Goal: Find specific page/section: Find specific page/section

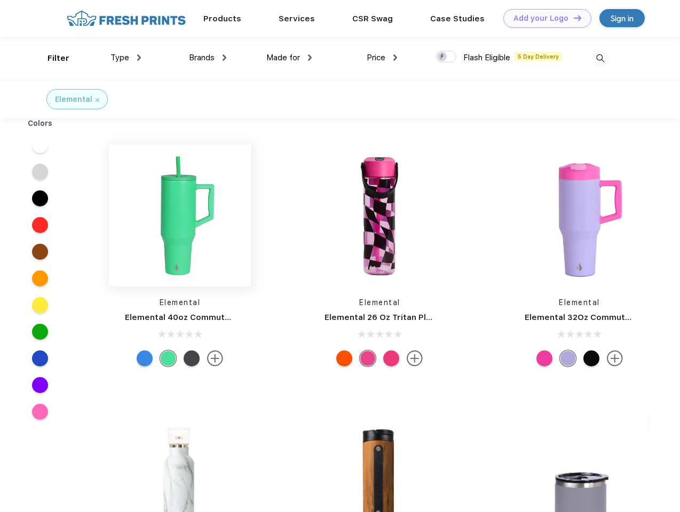
scroll to position [1, 0]
click at [543, 18] on link "Add your Logo Design Tool" at bounding box center [547, 18] width 88 height 19
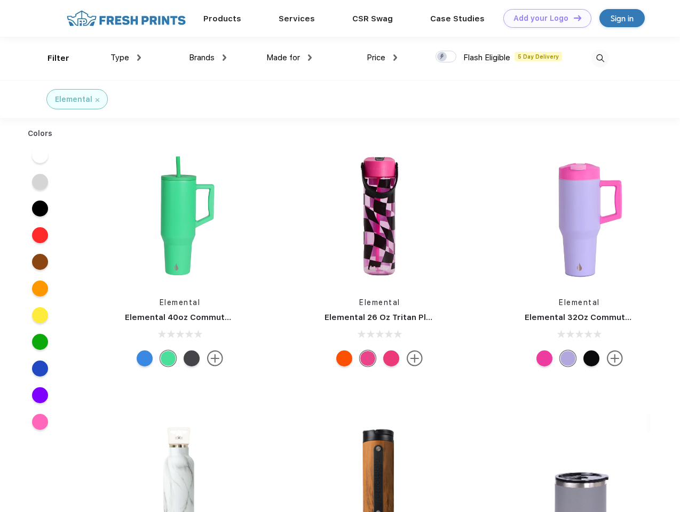
click at [0, 0] on div "Design Tool" at bounding box center [0, 0] width 0 height 0
click at [572, 18] on link "Add your Logo Design Tool" at bounding box center [547, 18] width 88 height 19
click at [51, 58] on div "Filter" at bounding box center [58, 58] width 22 height 12
click at [126, 58] on span "Type" at bounding box center [119, 58] width 19 height 10
click at [207, 58] on span "Brands" at bounding box center [202, 58] width 26 height 10
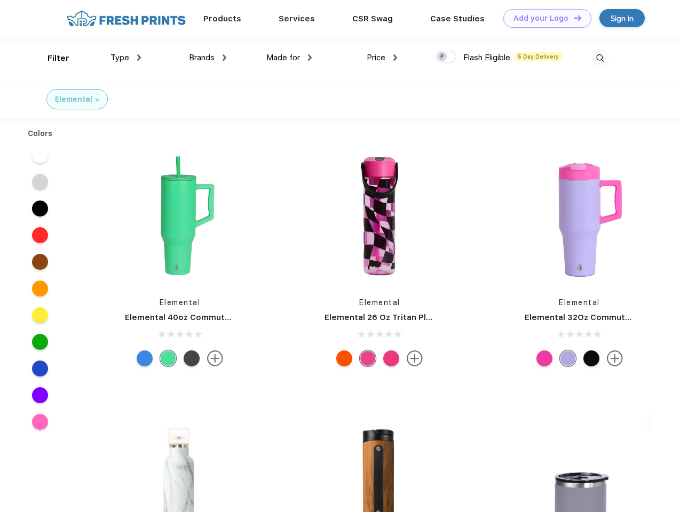
click at [289, 58] on span "Made for" at bounding box center [283, 58] width 34 height 10
click at [382, 58] on span "Price" at bounding box center [375, 58] width 19 height 10
click at [446, 57] on div at bounding box center [445, 57] width 21 height 12
click at [442, 57] on input "checkbox" at bounding box center [438, 53] width 7 height 7
click at [600, 58] on img at bounding box center [600, 59] width 18 height 18
